Goal: Transaction & Acquisition: Purchase product/service

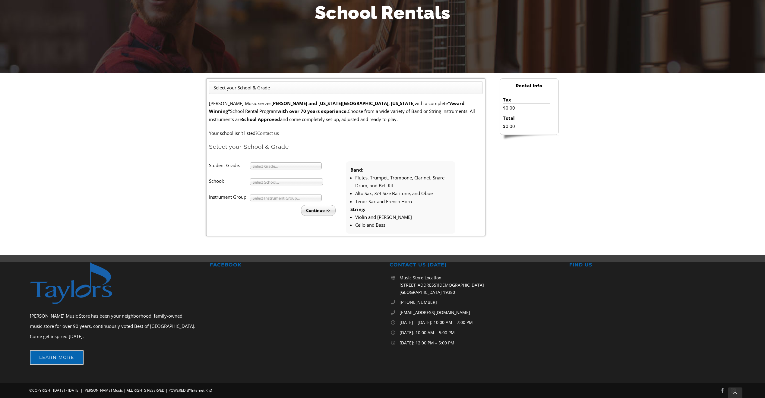
click at [294, 167] on span "Select Grade..." at bounding box center [283, 166] width 61 height 7
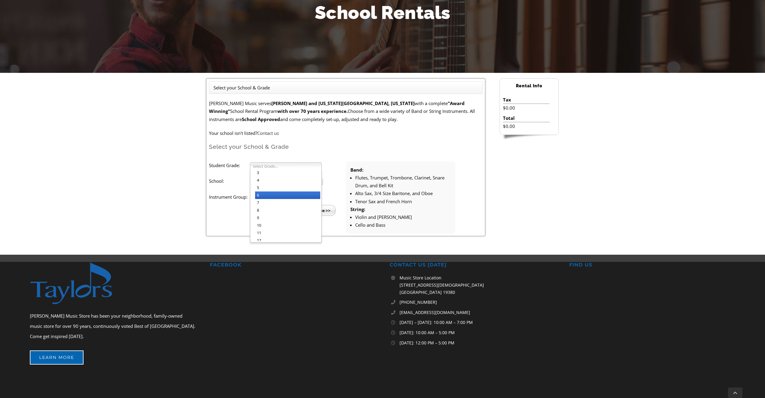
click at [271, 197] on li "6" at bounding box center [287, 196] width 65 height 8
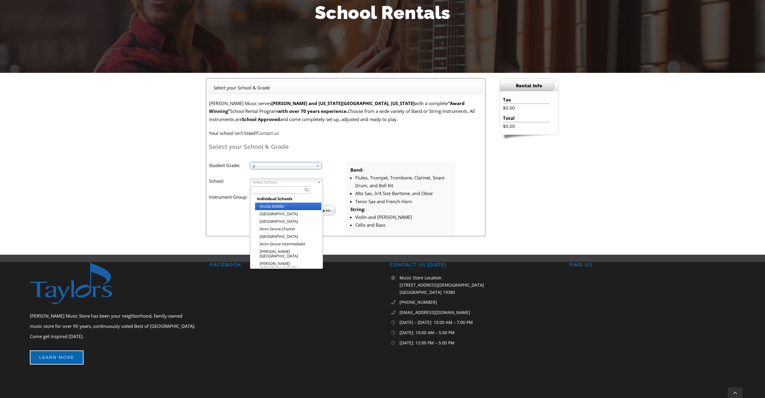
click at [266, 181] on span "Select School..." at bounding box center [284, 182] width 62 height 7
click at [269, 226] on li "Avon Grove Charter" at bounding box center [288, 229] width 66 height 8
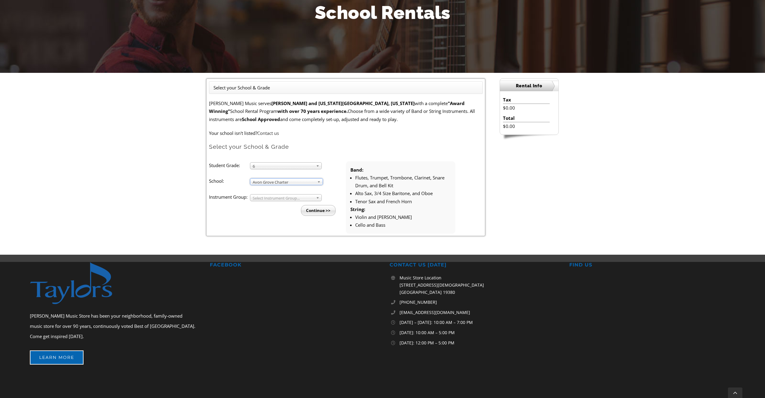
click at [277, 197] on span "Select Instrument Group..." at bounding box center [283, 198] width 61 height 7
click at [272, 206] on li "Band" at bounding box center [287, 205] width 65 height 8
click at [324, 210] on input "Continue >>" at bounding box center [318, 210] width 35 height 11
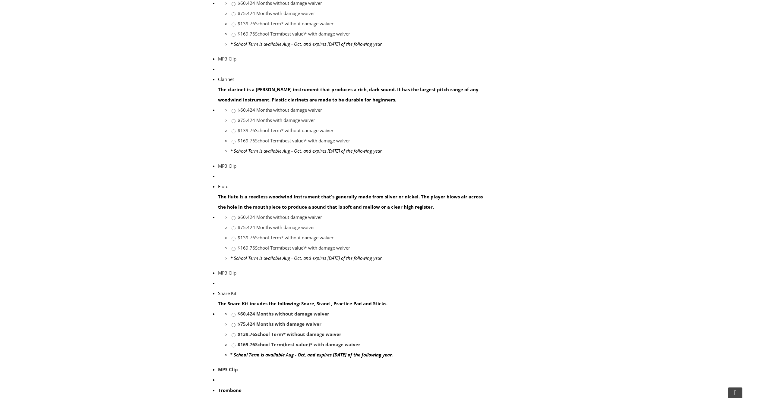
scroll to position [392, 0]
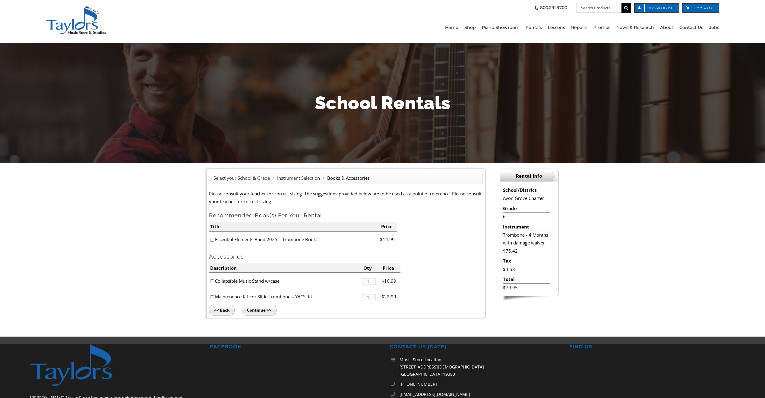
click at [212, 297] on input"] "checkbox" at bounding box center [212, 298] width 4 height 4
checkbox input"] "false"
click at [211, 240] on input"] "checkbox" at bounding box center [212, 240] width 4 height 4
checkbox input"] "true"
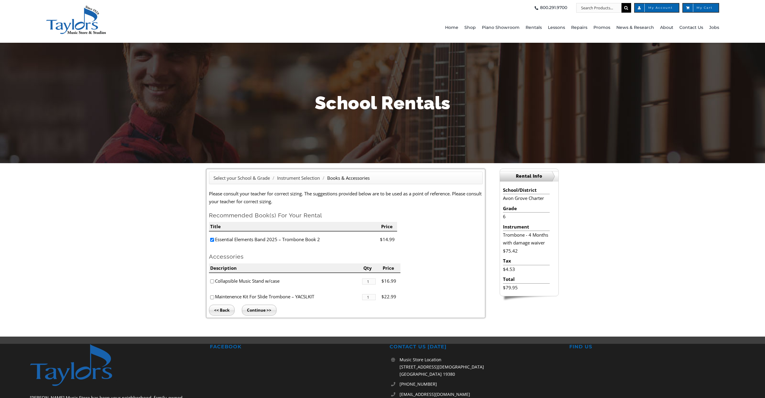
click at [212, 298] on input"] "checkbox" at bounding box center [212, 298] width 4 height 4
checkbox input"] "true"
click at [254, 311] on input "Continue >>" at bounding box center [259, 310] width 35 height 11
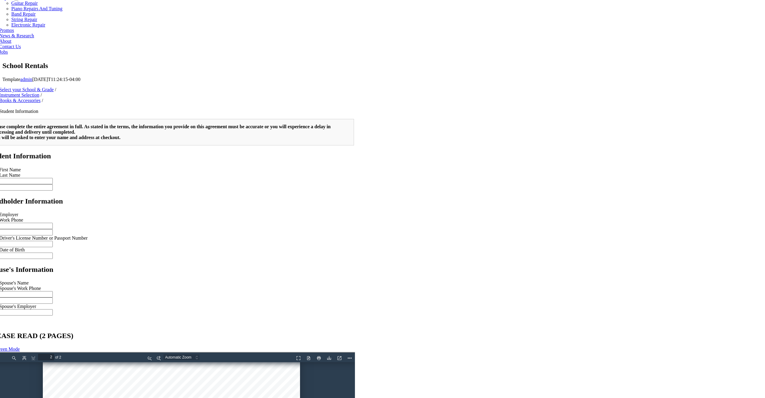
scroll to position [353, 0]
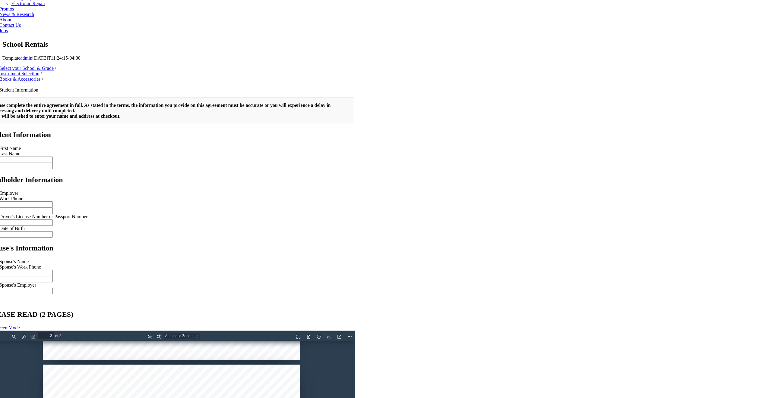
type input "1"
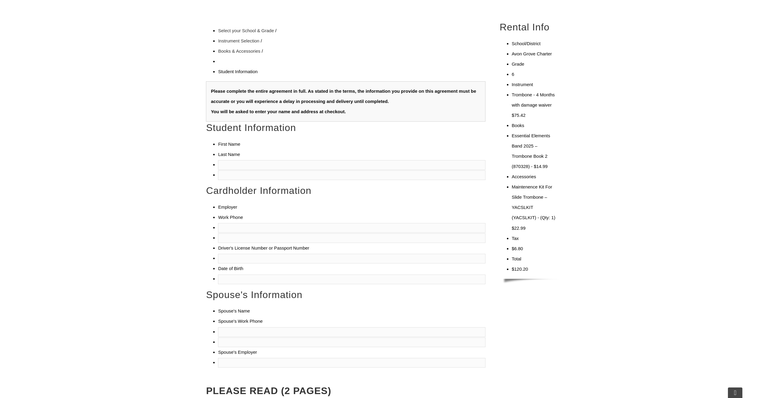
scroll to position [0, 0]
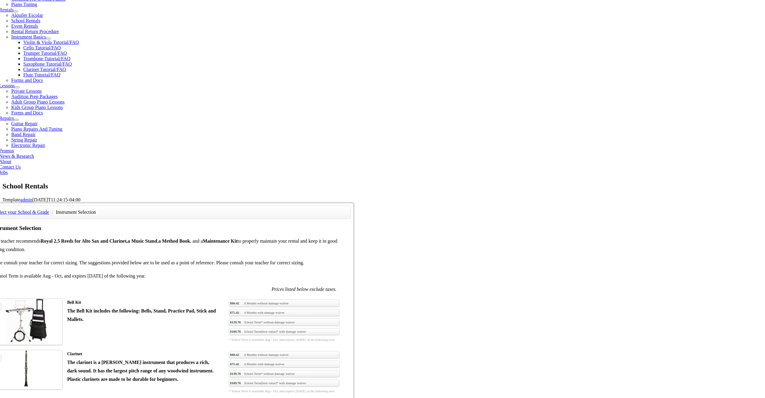
scroll to position [30, 0]
